Goal: Register for event/course

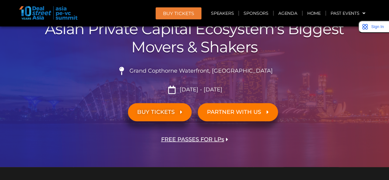
scroll to position [86, 0]
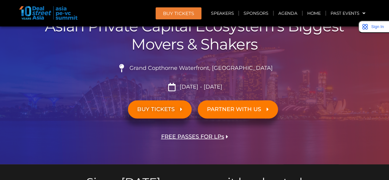
click at [163, 108] on span "BUY TICKETS" at bounding box center [156, 109] width 38 height 6
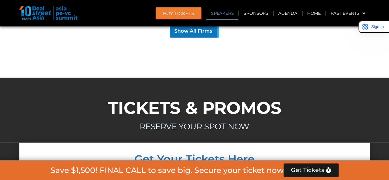
scroll to position [5352, 0]
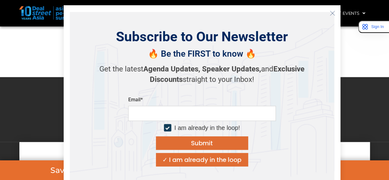
click at [330, 11] on icon "Close" at bounding box center [333, 13] width 6 height 6
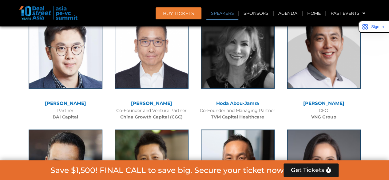
scroll to position [2329, 0]
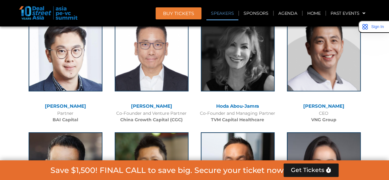
click at [182, 10] on link "BUY Tickets" at bounding box center [179, 13] width 46 height 12
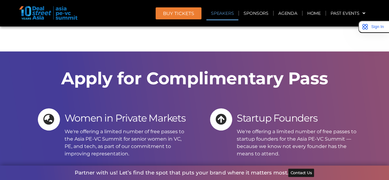
scroll to position [5951, 0]
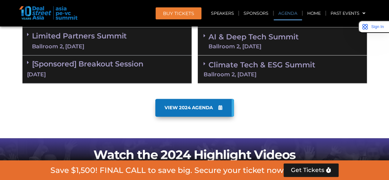
scroll to position [408, 0]
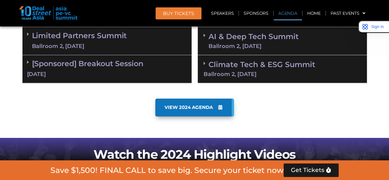
click at [223, 110] on link "VIEW 2024 AGENDA" at bounding box center [194, 107] width 79 height 18
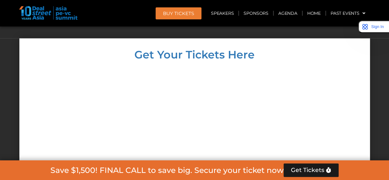
scroll to position [5454, 0]
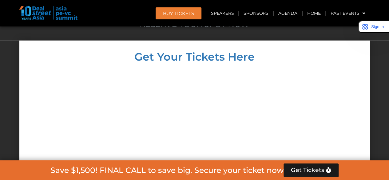
click at [305, 172] on span "Get Tickets" at bounding box center [308, 170] width 34 height 6
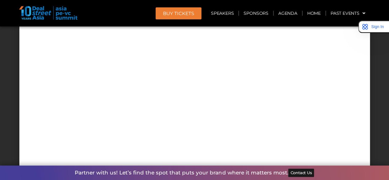
scroll to position [5516, 0]
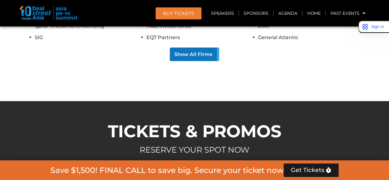
scroll to position [5325, 0]
